Goal: Navigation & Orientation: Go to known website

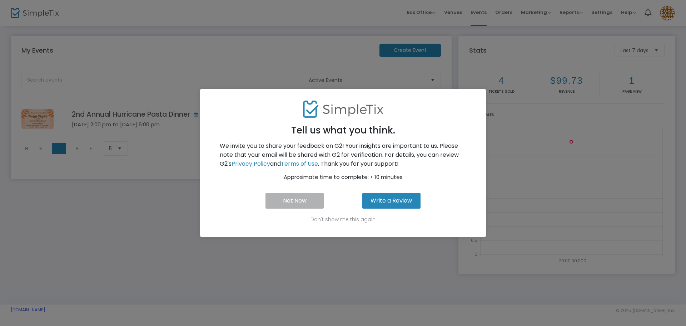
click at [278, 199] on button "Not Now" at bounding box center [294, 201] width 58 height 16
